Goal: Find specific page/section: Find specific page/section

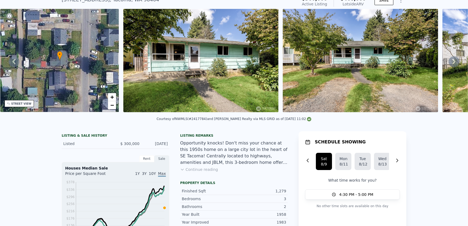
scroll to position [2, 0]
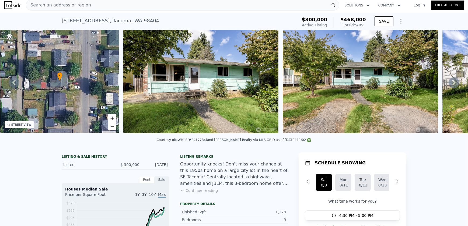
click at [81, 6] on span "Search an address or region" at bounding box center [58, 5] width 65 height 6
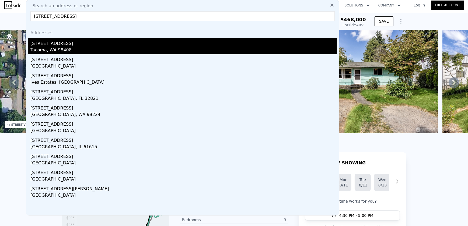
type input "[STREET_ADDRESS]"
click at [56, 46] on div "[STREET_ADDRESS]" at bounding box center [183, 42] width 307 height 9
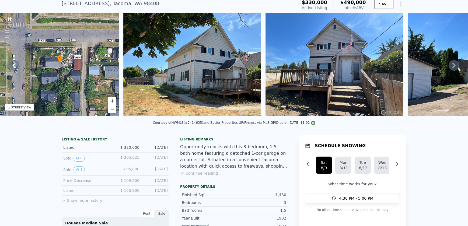
scroll to position [2, 0]
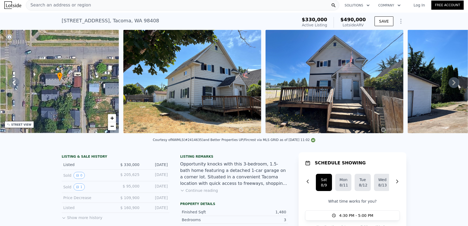
click at [37, 4] on span "Search an address or region" at bounding box center [58, 5] width 65 height 6
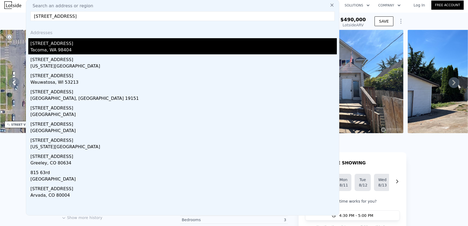
type input "[STREET_ADDRESS]"
click at [53, 48] on div "Tacoma, WA 98404" at bounding box center [183, 51] width 307 height 8
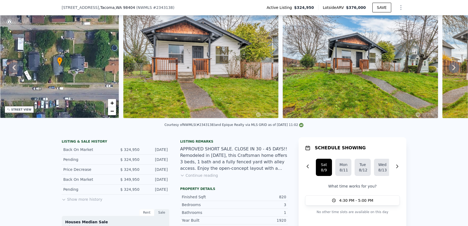
scroll to position [25, 0]
